Goal: Contribute content

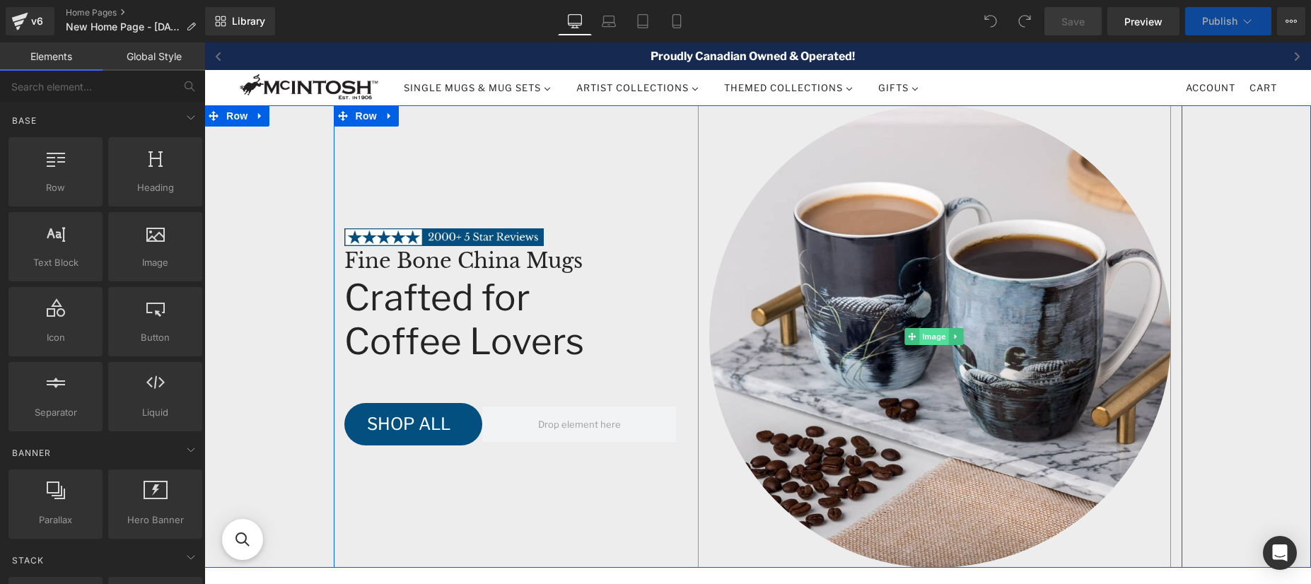
click at [930, 334] on span "Image" at bounding box center [935, 336] width 30 height 17
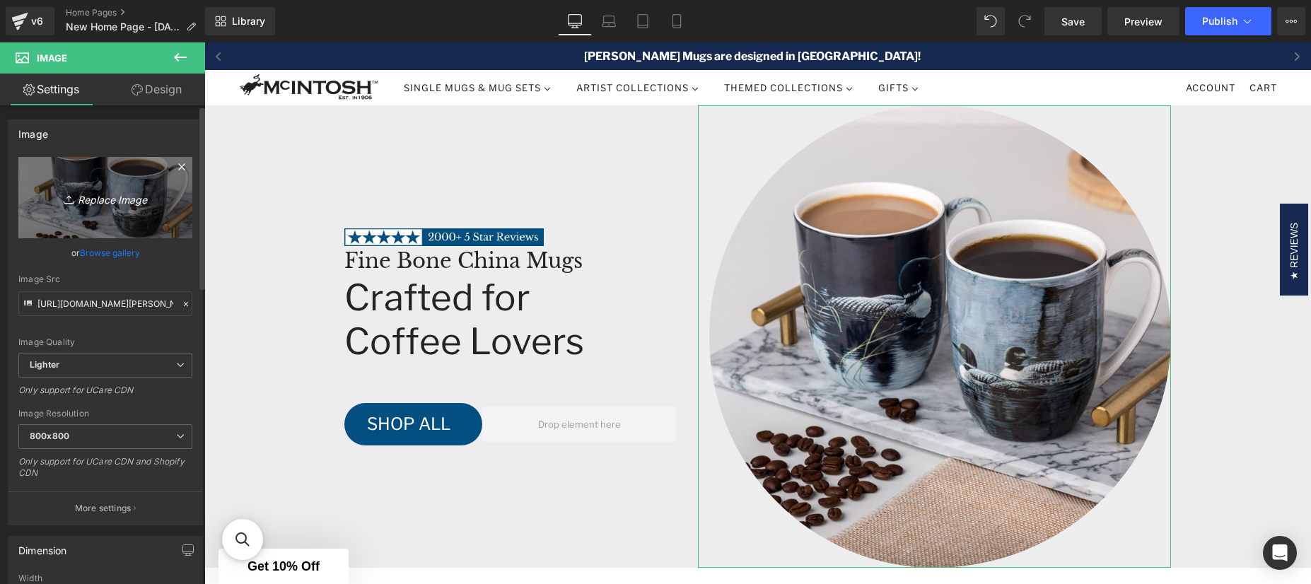
click at [93, 197] on icon "Replace Image" at bounding box center [105, 198] width 113 height 18
type input "C:\fakepath\[PERSON_NAME] Lake and Mountains Grande Mug Lifestyle.jpg"
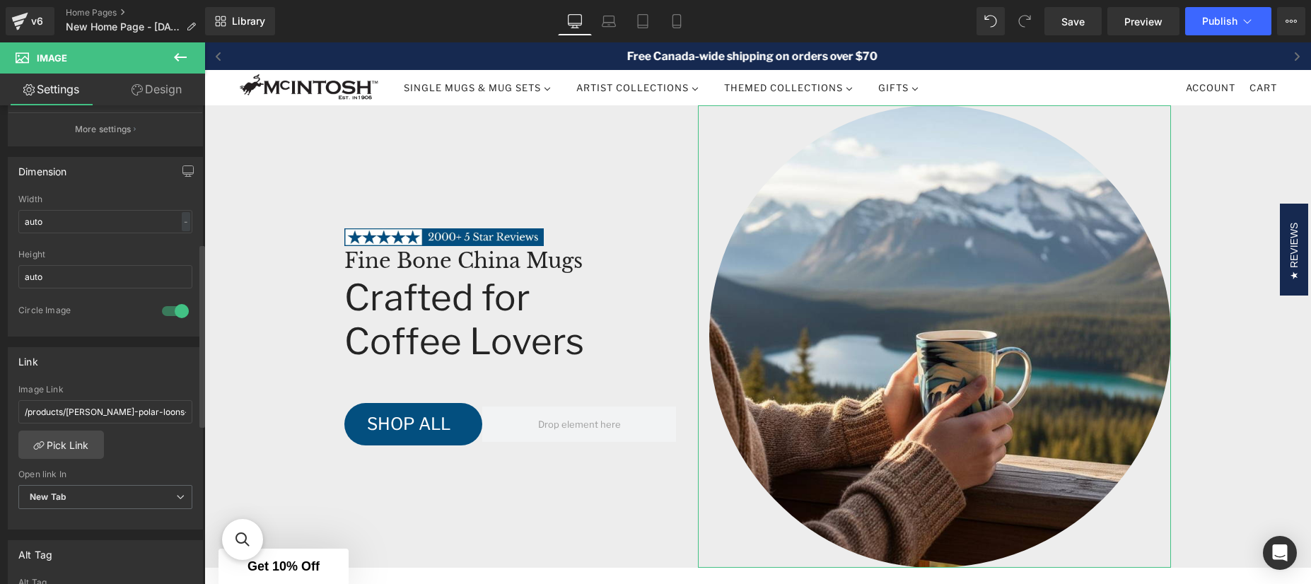
scroll to position [381, 0]
click at [78, 440] on link "Pick Link" at bounding box center [61, 442] width 86 height 28
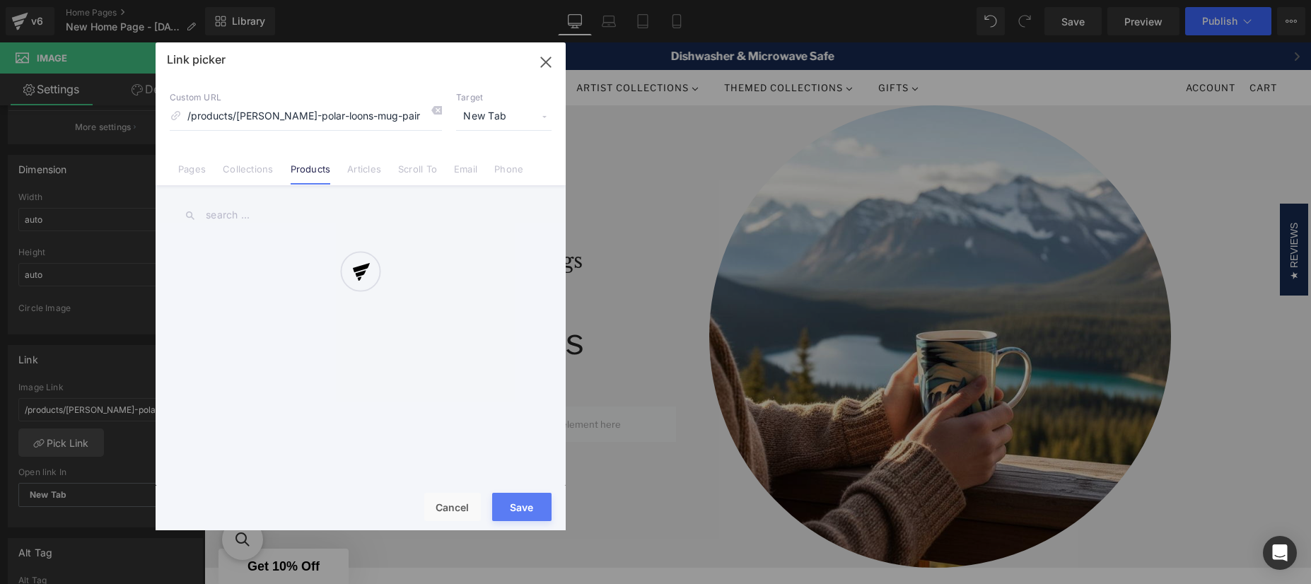
click at [303, 117] on div at bounding box center [361, 286] width 410 height 488
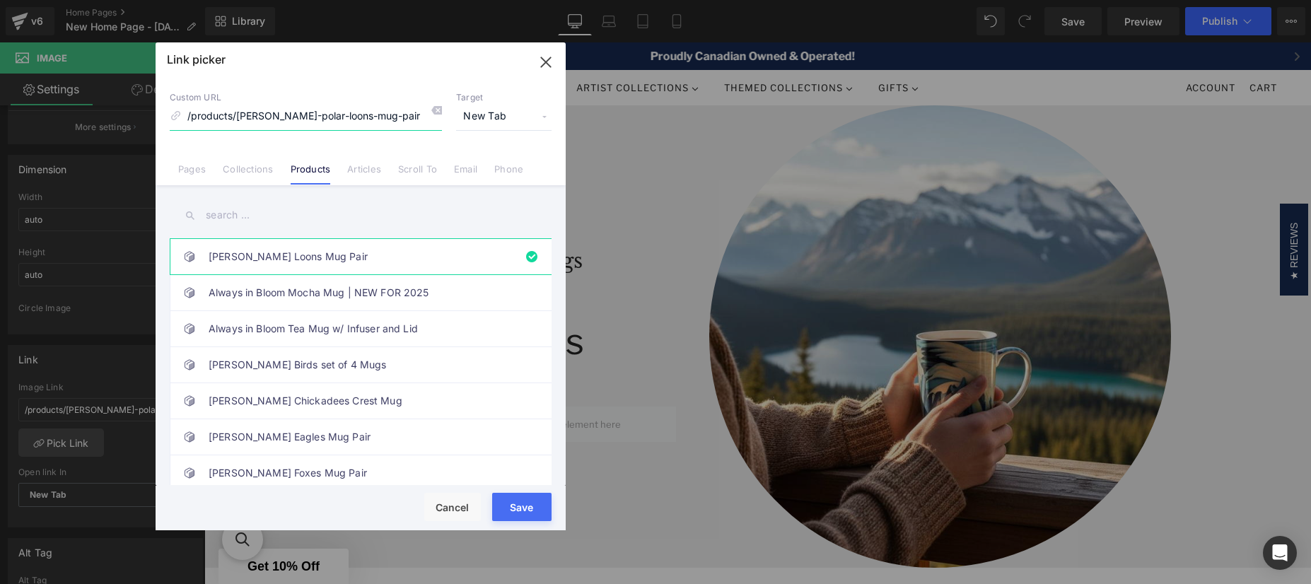
click at [299, 115] on input "/products/[PERSON_NAME]-polar-loons-mug-pair" at bounding box center [306, 116] width 272 height 27
click at [300, 116] on input "/products/[PERSON_NAME]-polar-loons-mug-pair" at bounding box center [306, 116] width 272 height 27
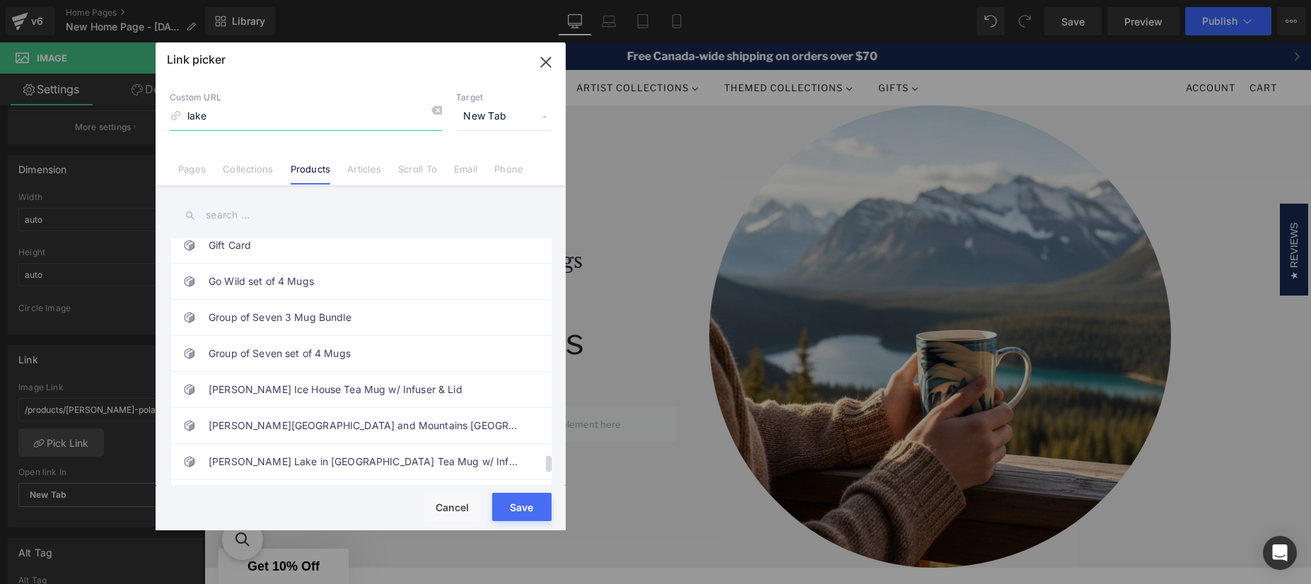
scroll to position [3364, 0]
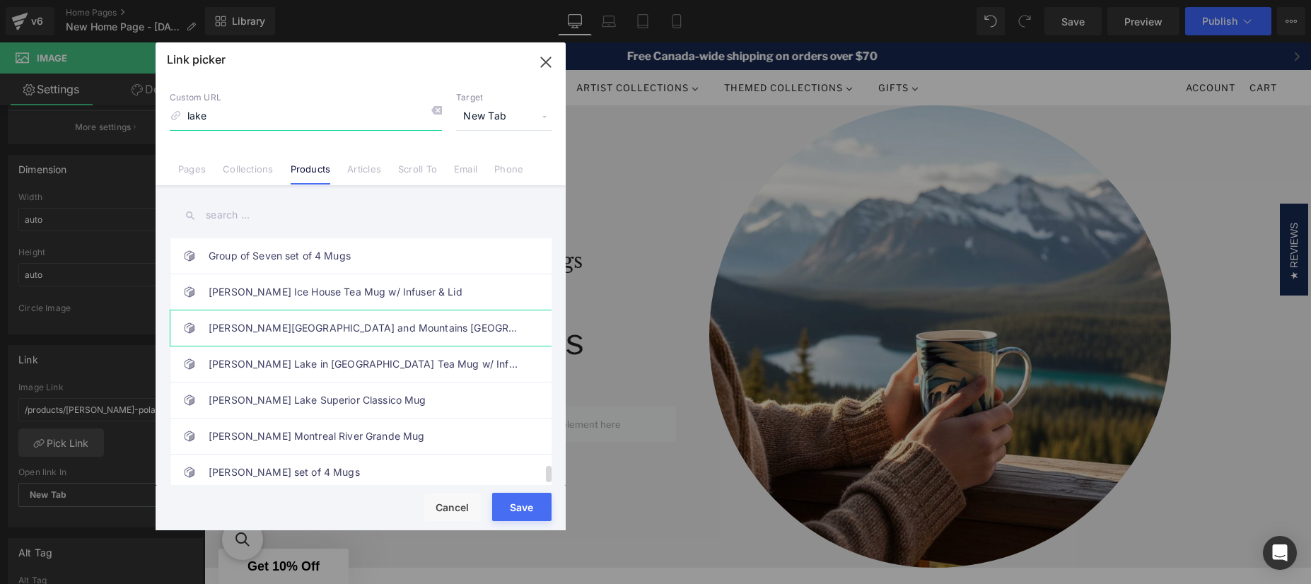
type input "lake"
click at [335, 319] on link "[PERSON_NAME][GEOGRAPHIC_DATA] and Mountains [GEOGRAPHIC_DATA]" at bounding box center [364, 327] width 311 height 35
click at [522, 517] on button "Save" at bounding box center [521, 507] width 59 height 28
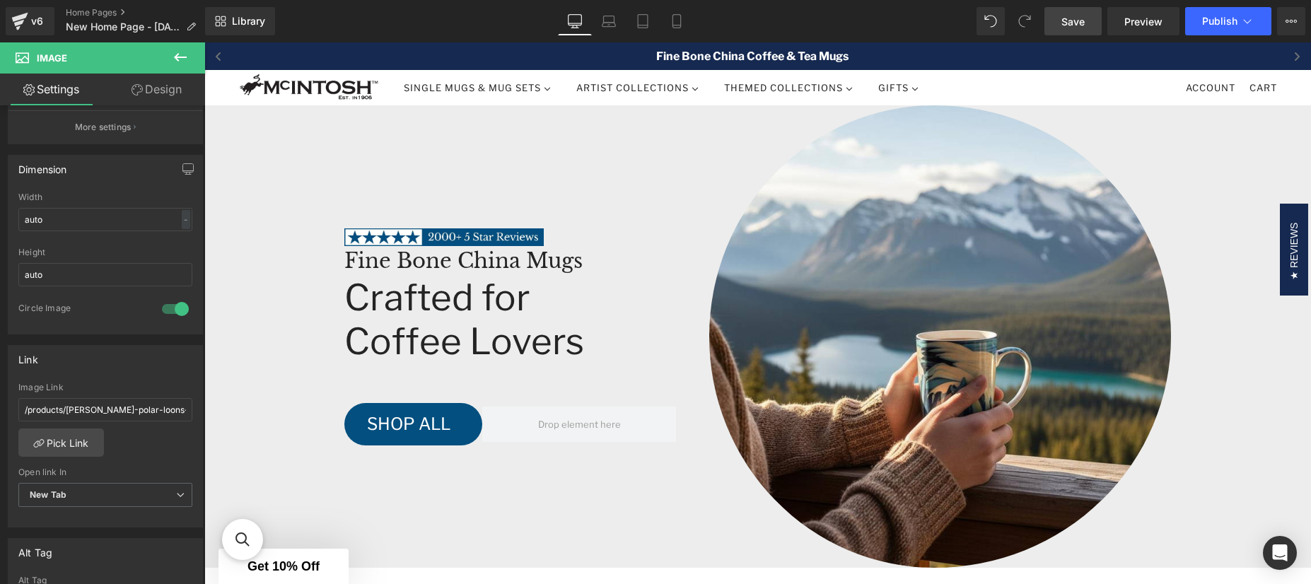
click at [1086, 25] on link "Save" at bounding box center [1072, 21] width 57 height 28
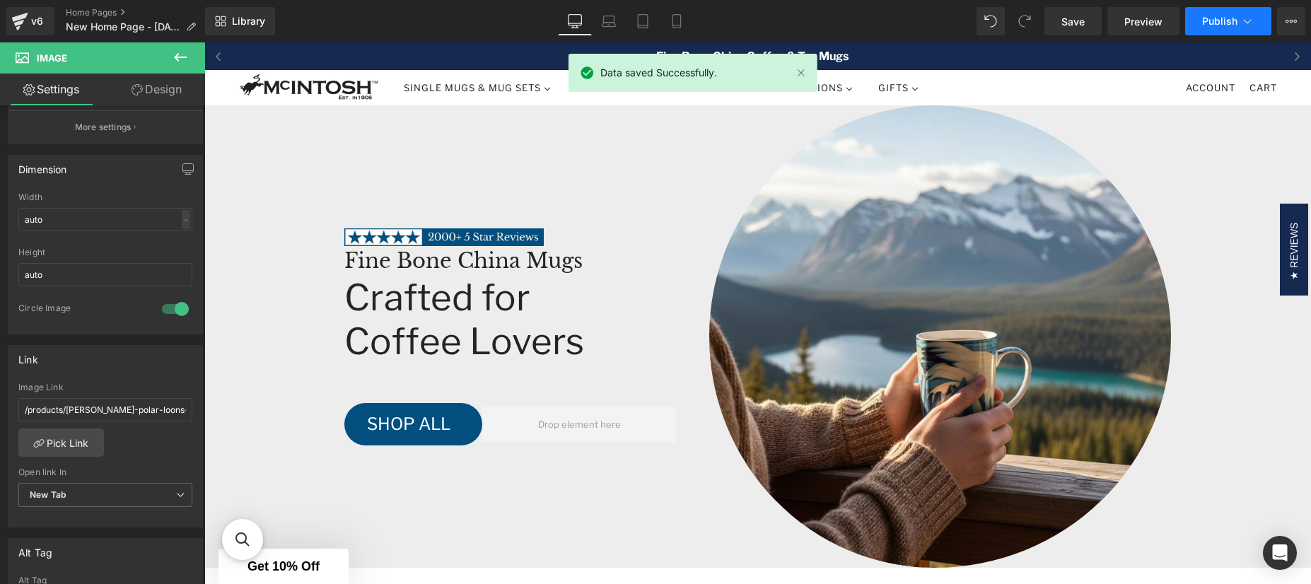
click at [1217, 23] on span "Publish" at bounding box center [1219, 21] width 35 height 11
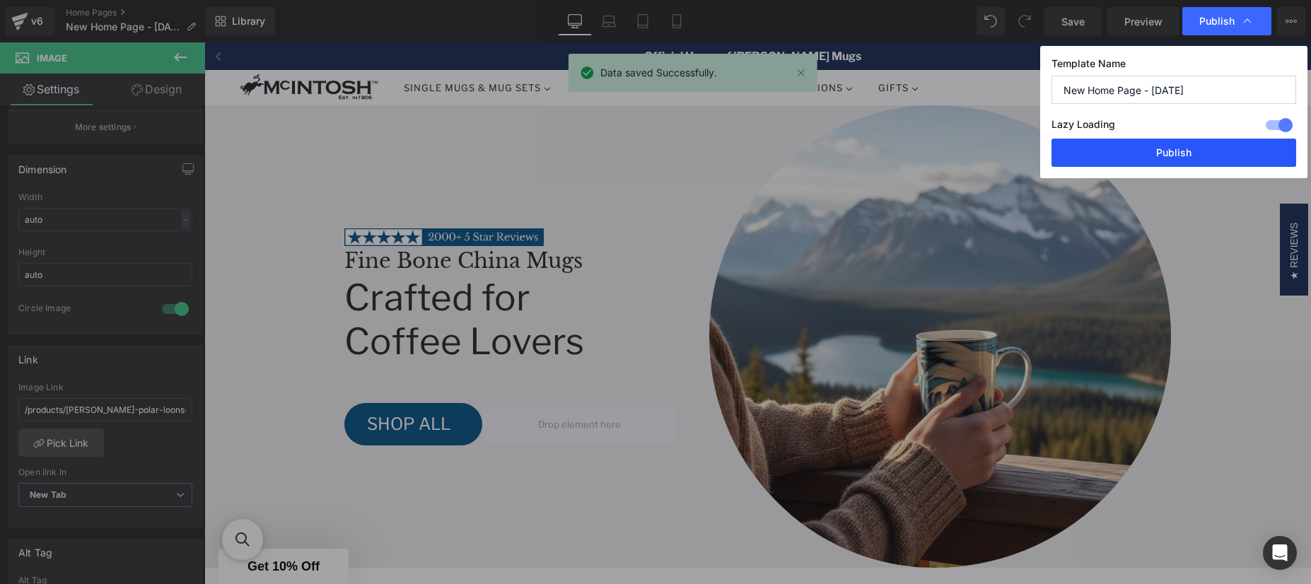
click at [1210, 156] on button "Publish" at bounding box center [1173, 153] width 245 height 28
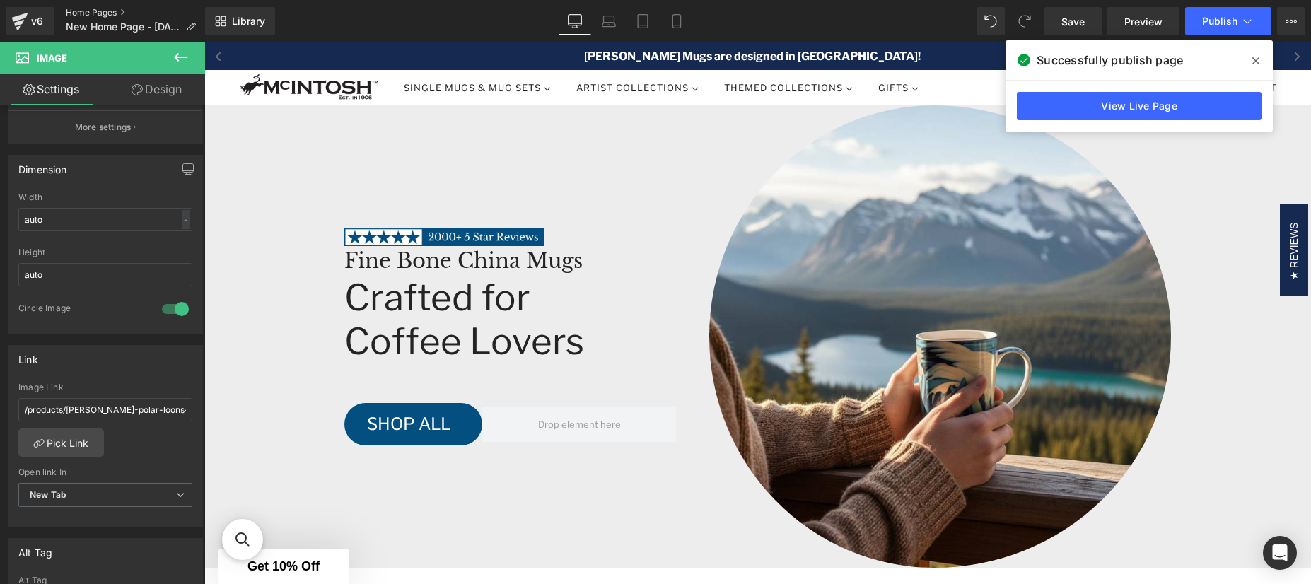
click at [99, 11] on link "Home Pages" at bounding box center [136, 12] width 141 height 11
